Goal: Task Accomplishment & Management: Manage account settings

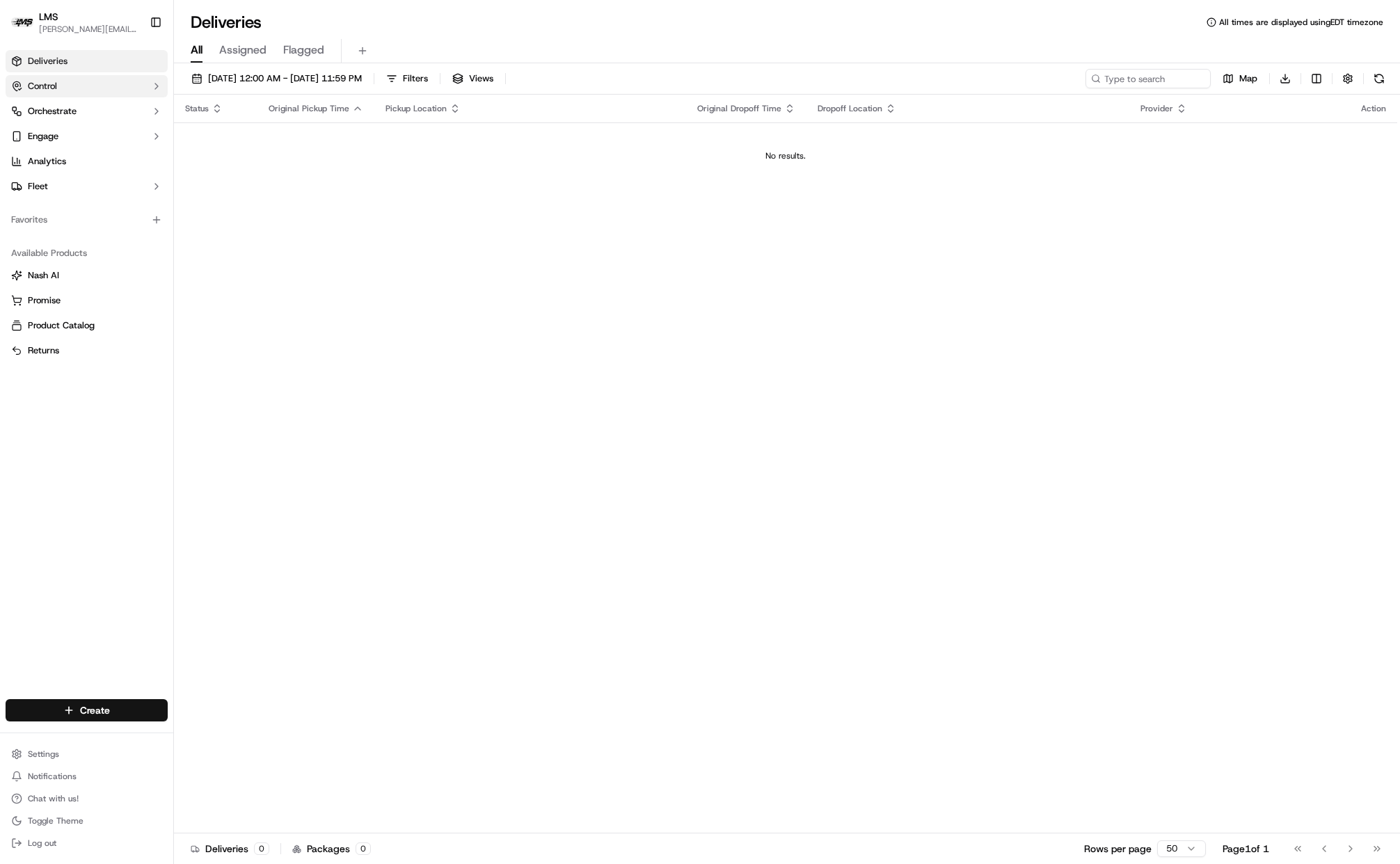
click at [40, 85] on span "Control" at bounding box center [43, 86] width 30 height 13
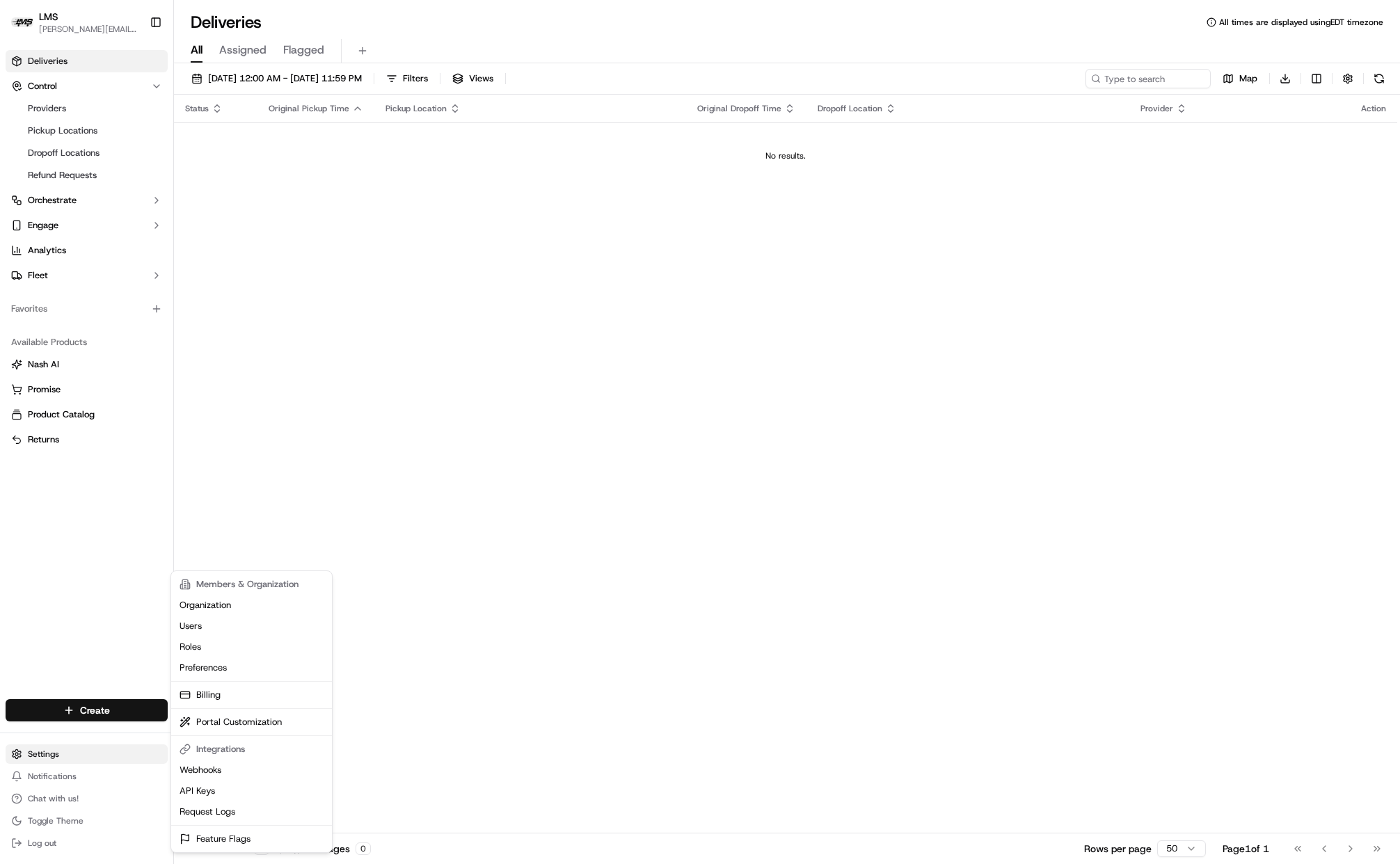
click at [46, 748] on html "LMS [PERSON_NAME][EMAIL_ADDRESS][DOMAIN_NAME] Toggle Sidebar Deliveries Control…" at bounding box center [700, 432] width 1400 height 864
click at [206, 791] on link "API Keys" at bounding box center [251, 791] width 155 height 21
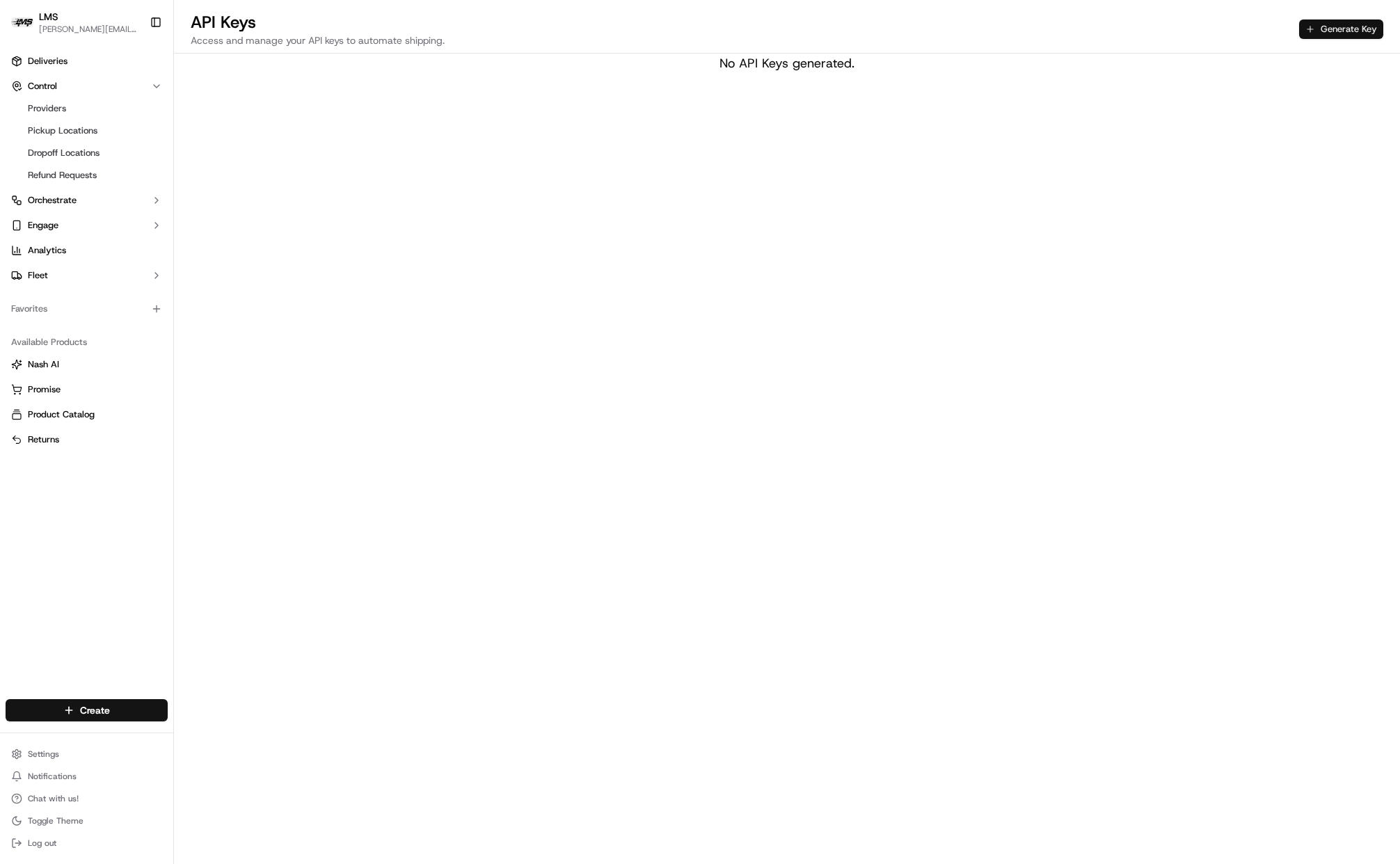
click at [1348, 23] on button "Generate Key" at bounding box center [1341, 29] width 84 height 19
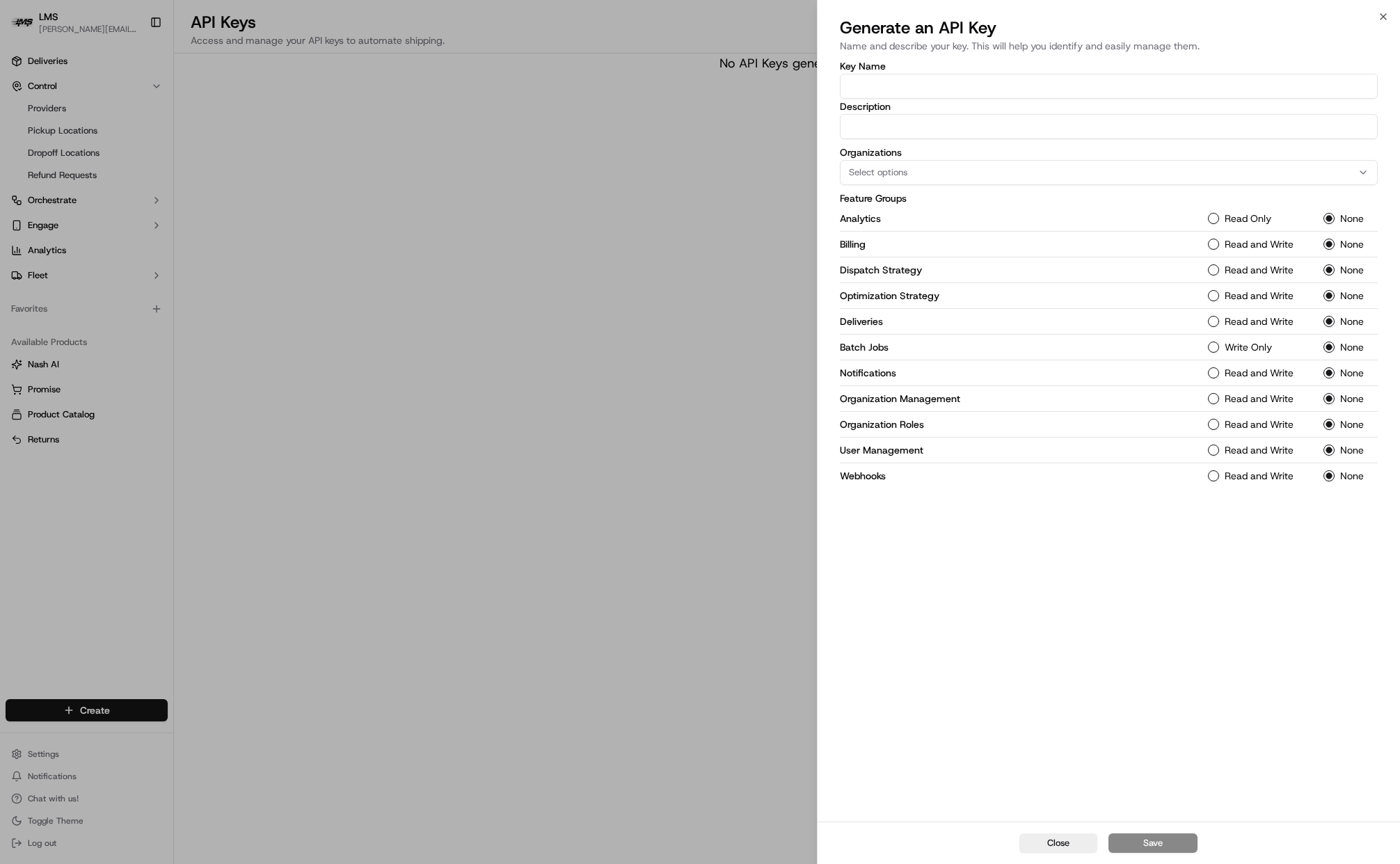
click at [900, 89] on input "Key Name" at bounding box center [1109, 86] width 538 height 25
click at [1166, 109] on label "Description" at bounding box center [1109, 106] width 538 height 10
click at [1166, 114] on input "Description" at bounding box center [1109, 126] width 538 height 25
click at [891, 172] on span "Select options" at bounding box center [877, 172] width 58 height 13
click at [869, 246] on span "LMS" at bounding box center [948, 248] width 171 height 13
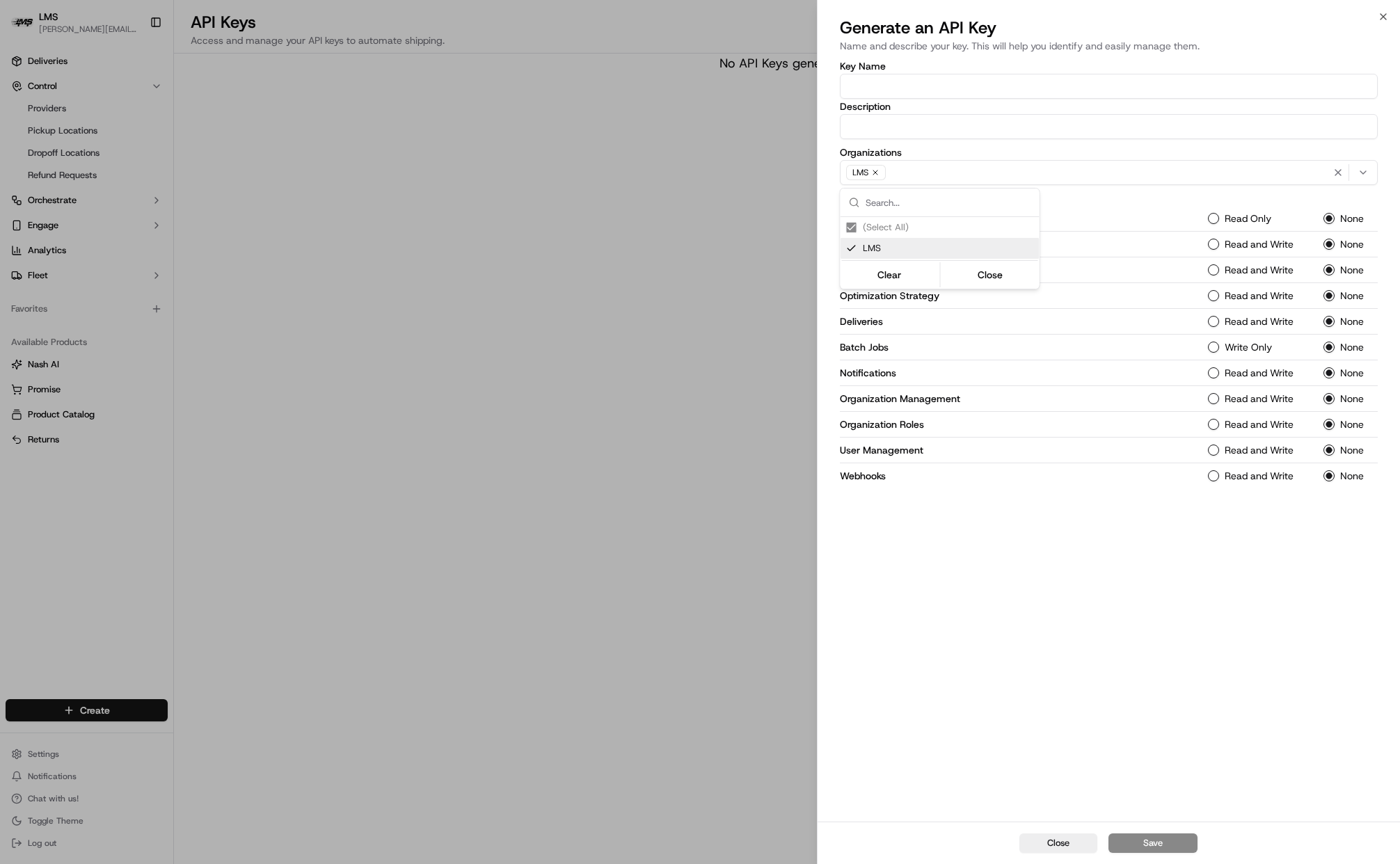
click at [897, 130] on div at bounding box center [700, 432] width 1400 height 864
click at [887, 84] on input "Key Name" at bounding box center [1109, 86] width 538 height 25
click at [1094, 98] on input "Key Name" at bounding box center [1109, 86] width 538 height 25
click at [1005, 542] on div "Key Name Description Organizations LMS Feature Groups Analytics Read Only None …" at bounding box center [1109, 440] width 582 height 763
click at [232, 474] on div at bounding box center [700, 432] width 1400 height 864
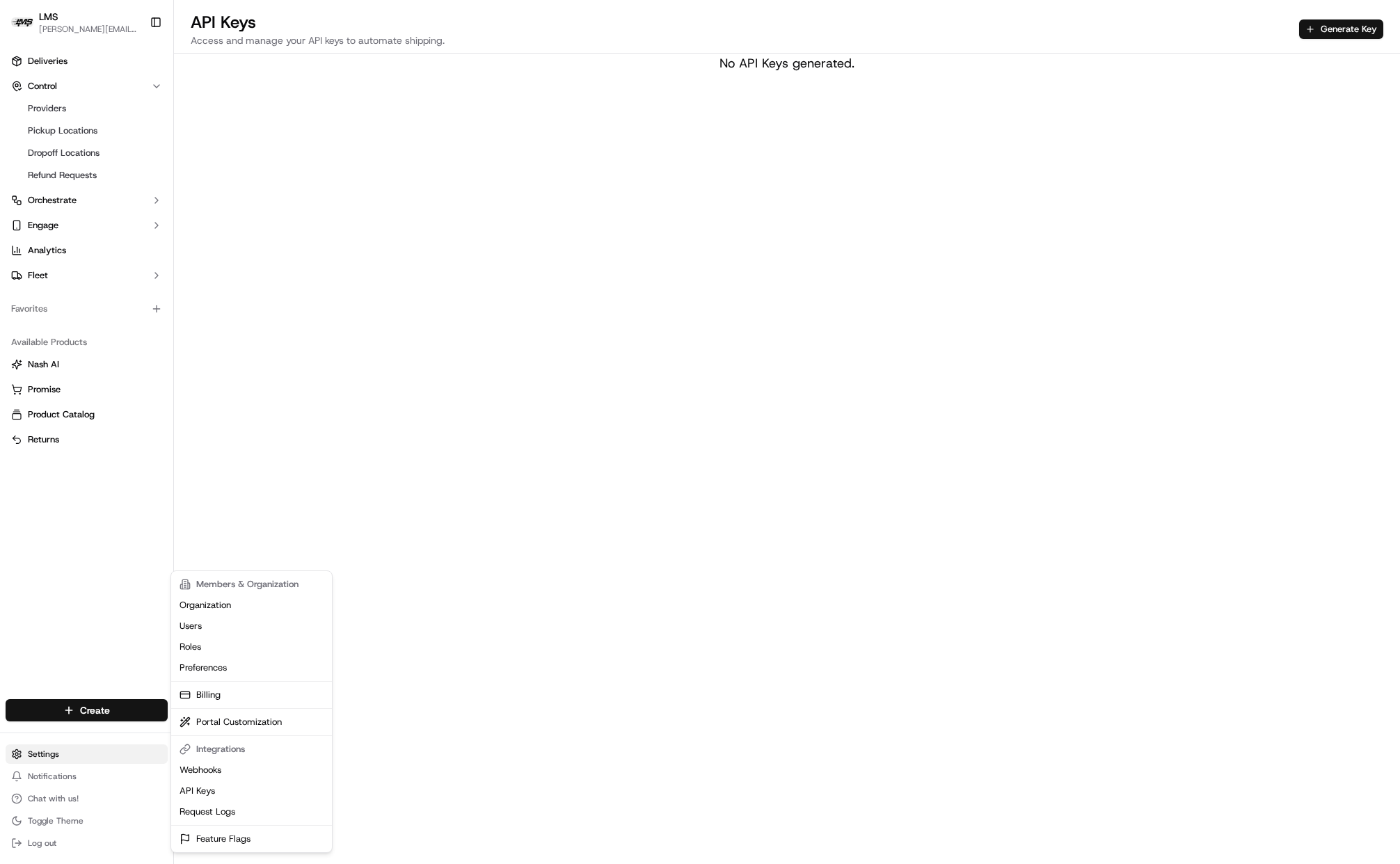
click at [59, 753] on html "LMS [PERSON_NAME][EMAIL_ADDRESS][DOMAIN_NAME] Toggle Sidebar Deliveries Control…" at bounding box center [700, 432] width 1400 height 864
click at [219, 765] on link "Webhooks" at bounding box center [251, 770] width 155 height 21
